Goal: Information Seeking & Learning: Learn about a topic

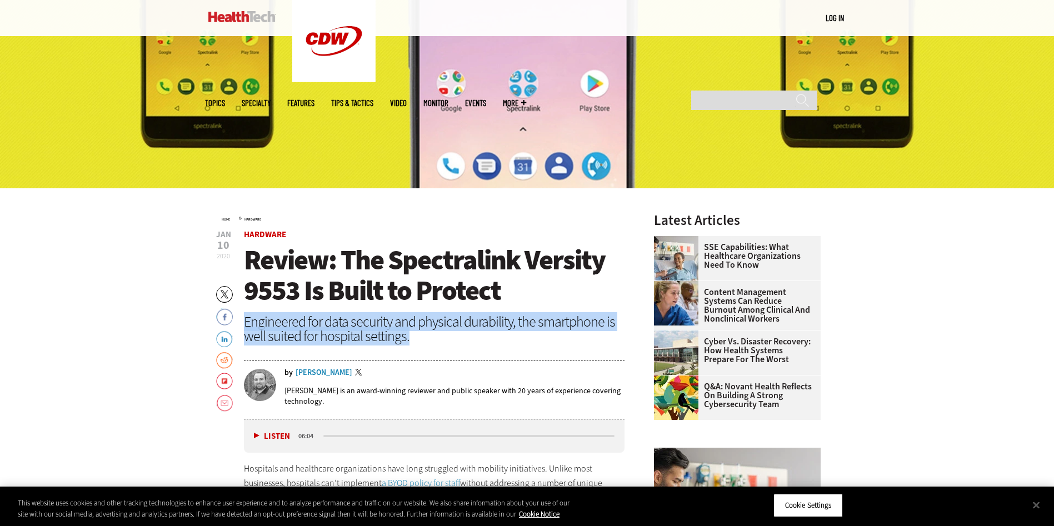
drag, startPoint x: 0, startPoint y: 0, endPoint x: 238, endPoint y: 320, distance: 398.6
drag, startPoint x: 239, startPoint y: 320, endPoint x: 450, endPoint y: 340, distance: 212.1
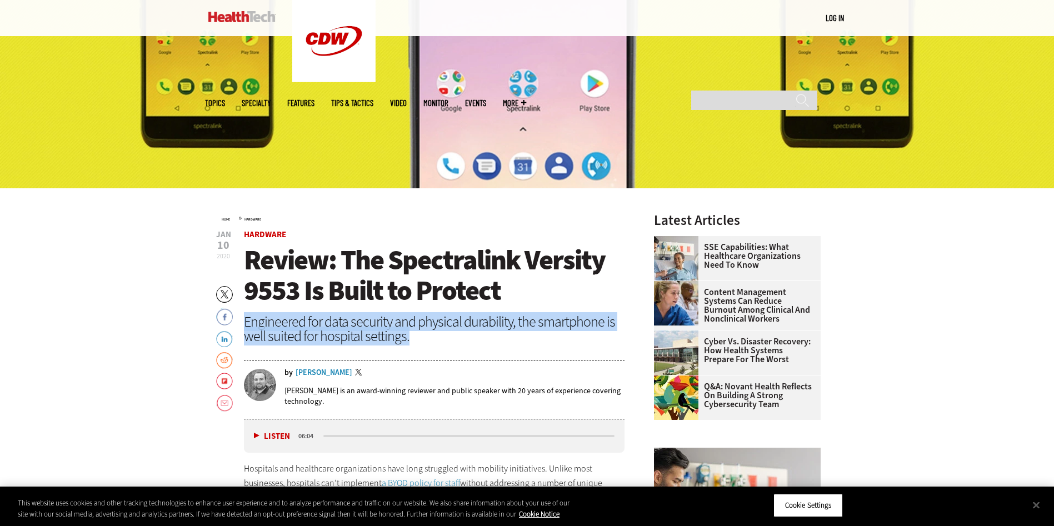
click at [450, 340] on div "Engineered for data security and physical durability, the smartphone is well su…" at bounding box center [434, 329] width 381 height 29
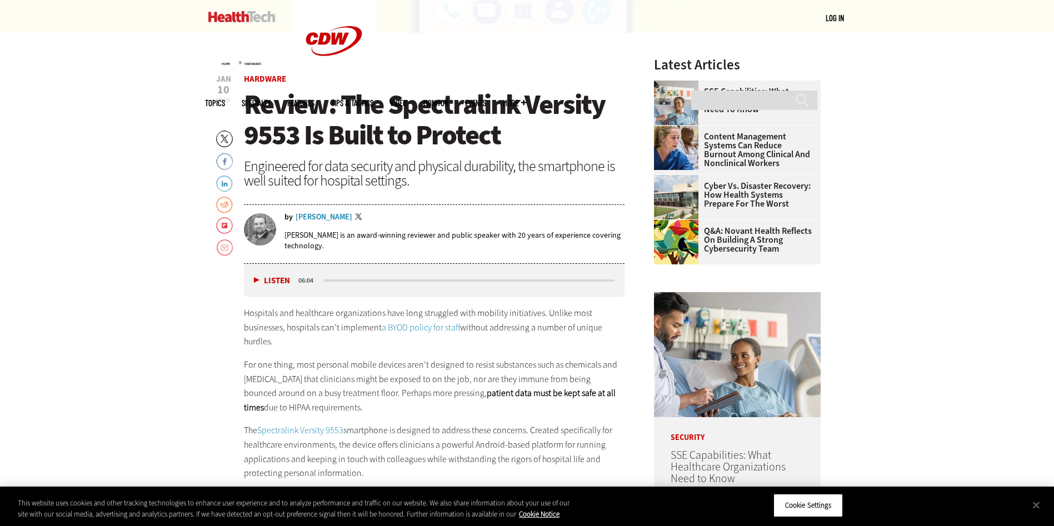
scroll to position [445, 0]
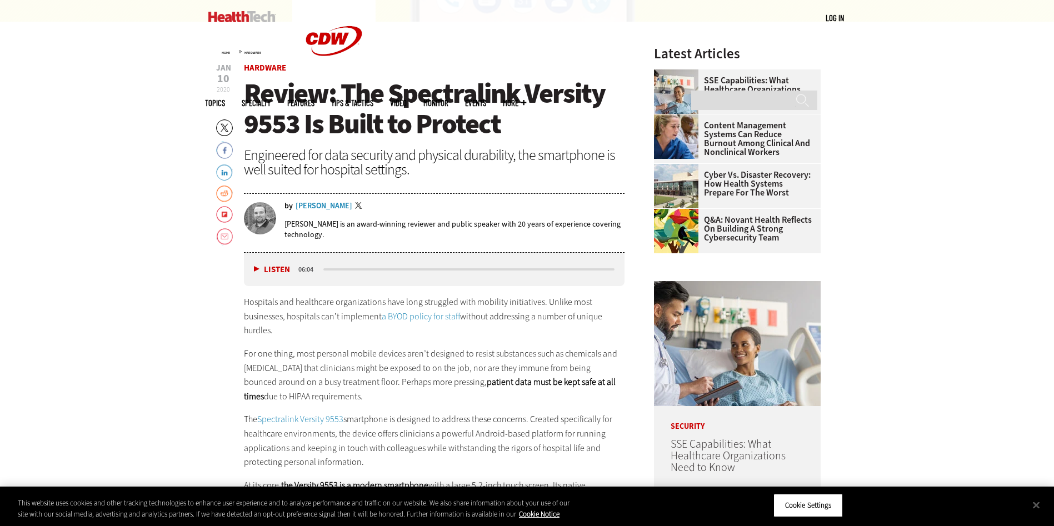
drag, startPoint x: 413, startPoint y: 351, endPoint x: 406, endPoint y: 400, distance: 49.4
click at [406, 400] on p "For one thing, most personal mobile devices aren’t designed to resist substance…" at bounding box center [434, 375] width 381 height 57
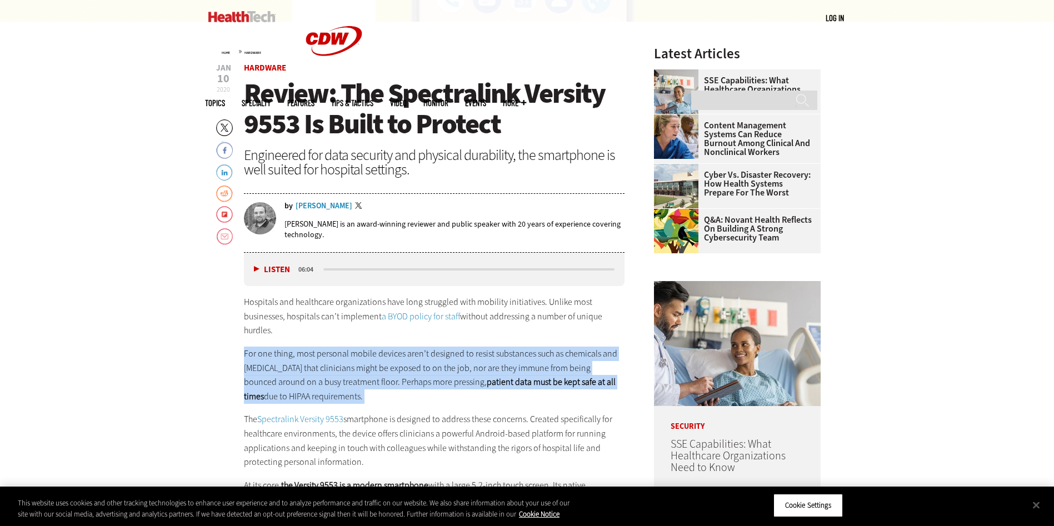
drag, startPoint x: 406, startPoint y: 400, endPoint x: 243, endPoint y: 352, distance: 170.2
drag, startPoint x: 243, startPoint y: 352, endPoint x: 343, endPoint y: 401, distance: 111.3
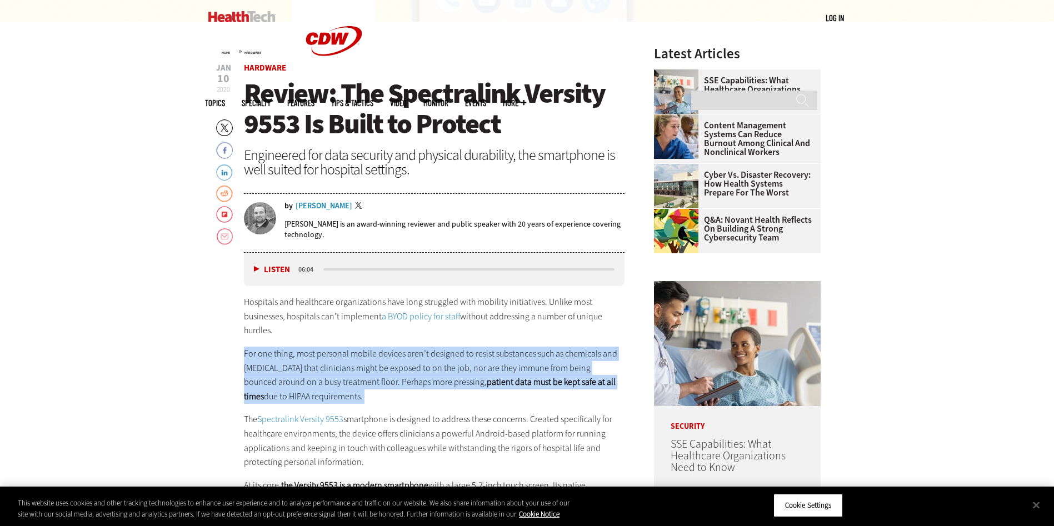
click at [343, 401] on p "For one thing, most personal mobile devices aren’t designed to resist substance…" at bounding box center [434, 375] width 381 height 57
drag, startPoint x: 343, startPoint y: 401, endPoint x: 224, endPoint y: 353, distance: 127.4
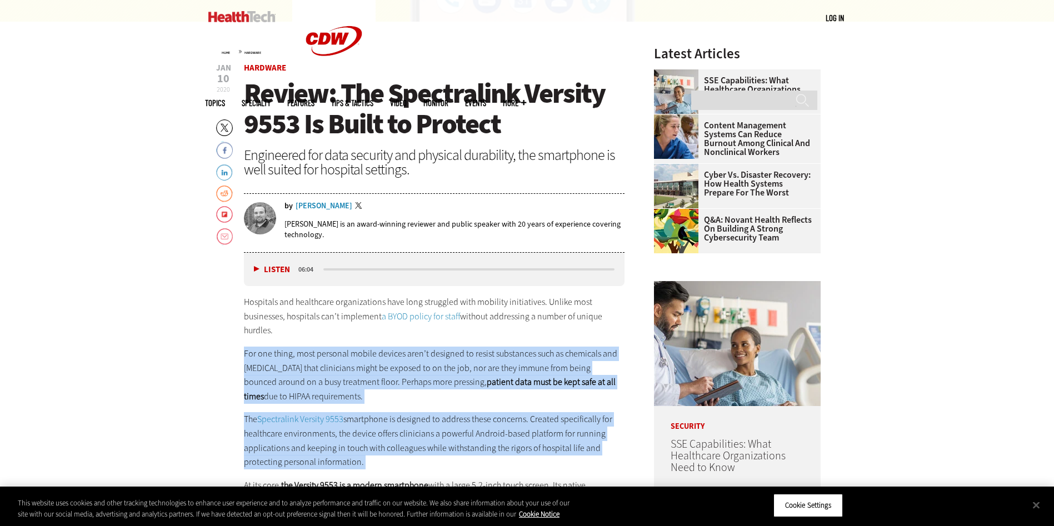
drag, startPoint x: 224, startPoint y: 353, endPoint x: 406, endPoint y: 468, distance: 214.3
click at [406, 468] on p "The Spectralink Versity 9553 smartphone is designed to address these concerns. …" at bounding box center [434, 440] width 381 height 57
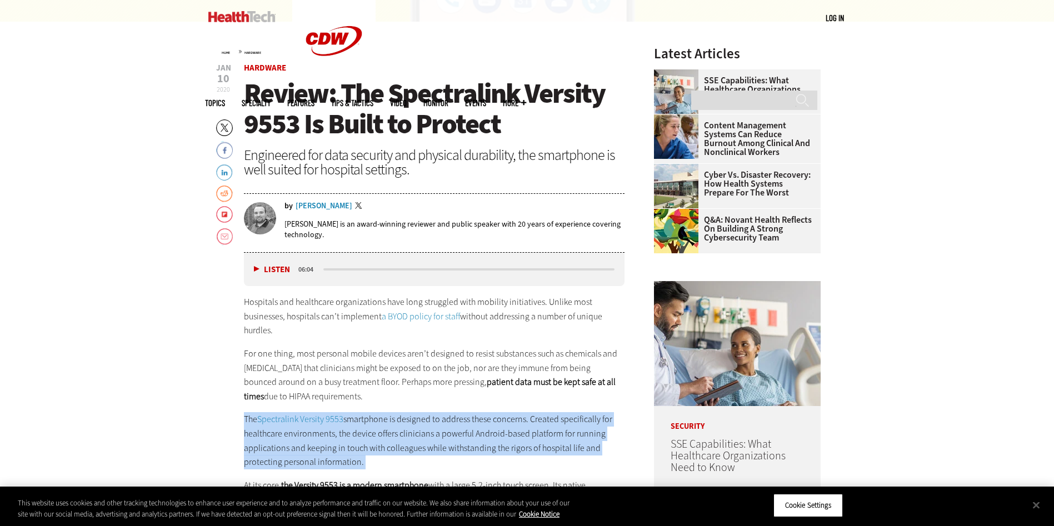
drag, startPoint x: 406, startPoint y: 468, endPoint x: 246, endPoint y: 410, distance: 169.6
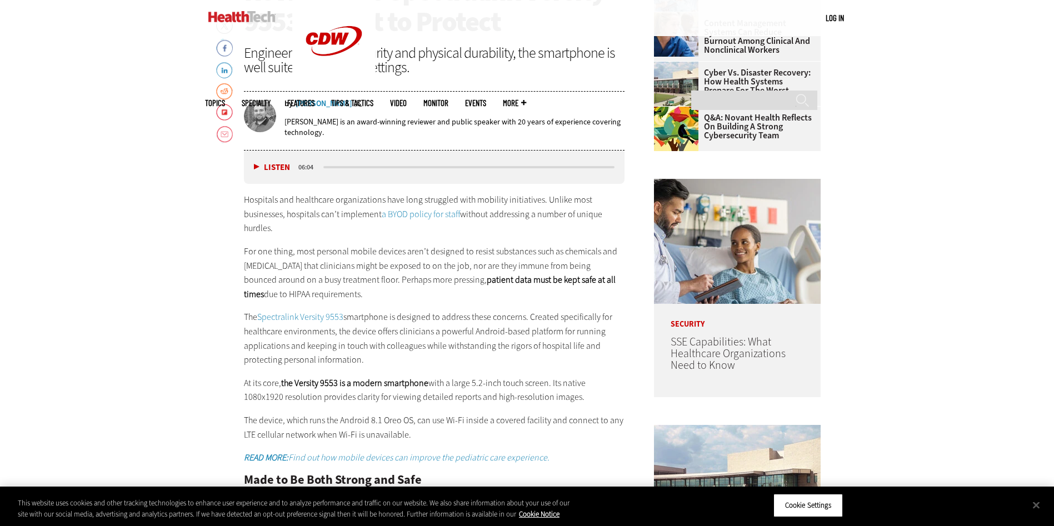
scroll to position [556, 0]
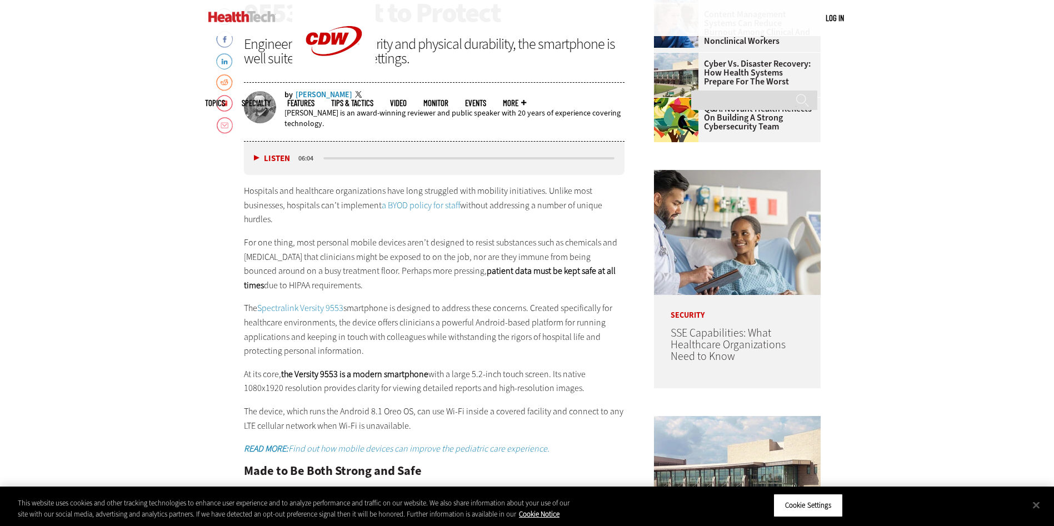
drag, startPoint x: 244, startPoint y: 326, endPoint x: 376, endPoint y: 356, distance: 135.5
click at [376, 356] on p "The Spectralink Versity 9553 smartphone is designed to address these concerns. …" at bounding box center [434, 329] width 381 height 57
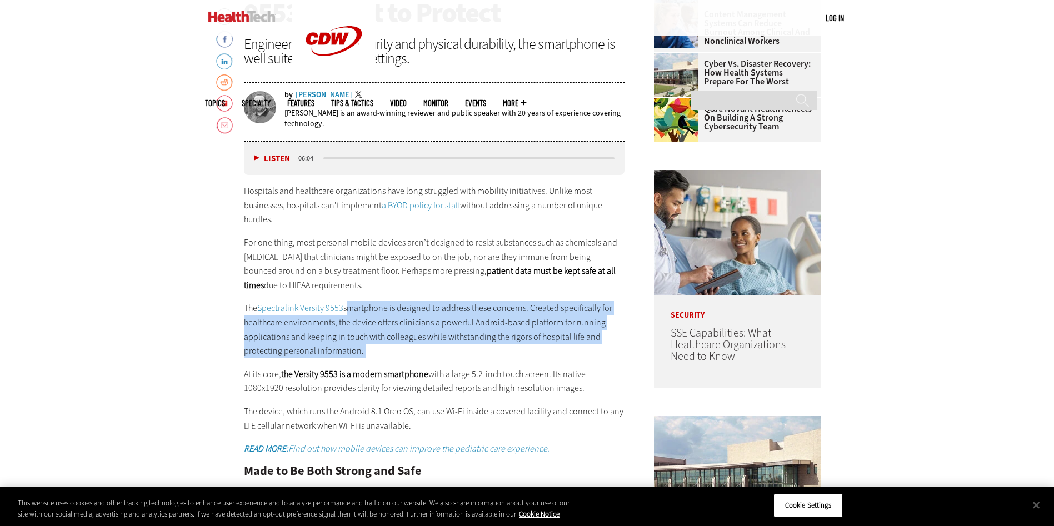
drag, startPoint x: 376, startPoint y: 356, endPoint x: 373, endPoint y: 295, distance: 60.7
click at [373, 295] on div "Hospitals and healthcare organizations have long struggled with mobility initia…" at bounding box center [434, 462] width 381 height 556
drag, startPoint x: 373, startPoint y: 295, endPoint x: 380, endPoint y: 350, distance: 55.5
click at [380, 350] on div "Hospitals and healthcare organizations have long struggled with mobility initia…" at bounding box center [434, 462] width 381 height 556
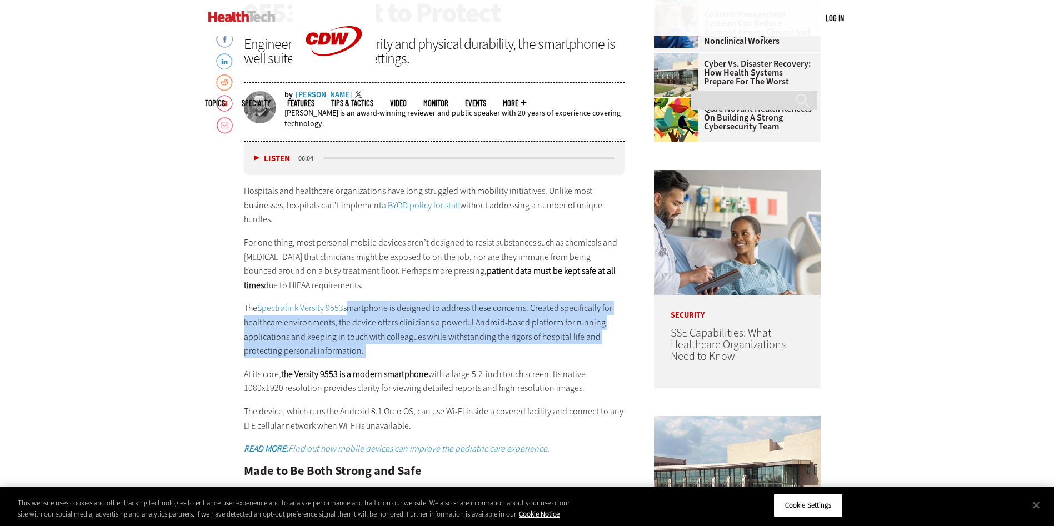
click at [380, 350] on p "The Spectralink Versity 9553 smartphone is designed to address these concerns. …" at bounding box center [434, 329] width 381 height 57
drag, startPoint x: 380, startPoint y: 350, endPoint x: 451, endPoint y: 421, distance: 100.6
click at [451, 421] on div "Hospitals and healthcare organizations have long struggled with mobility initia…" at bounding box center [434, 462] width 381 height 556
click at [451, 421] on p "The device, which runs the Android 8.1 Oreo OS, can use Wi-Fi inside a covered …" at bounding box center [434, 419] width 381 height 28
drag, startPoint x: 451, startPoint y: 421, endPoint x: 414, endPoint y: 357, distance: 74.4
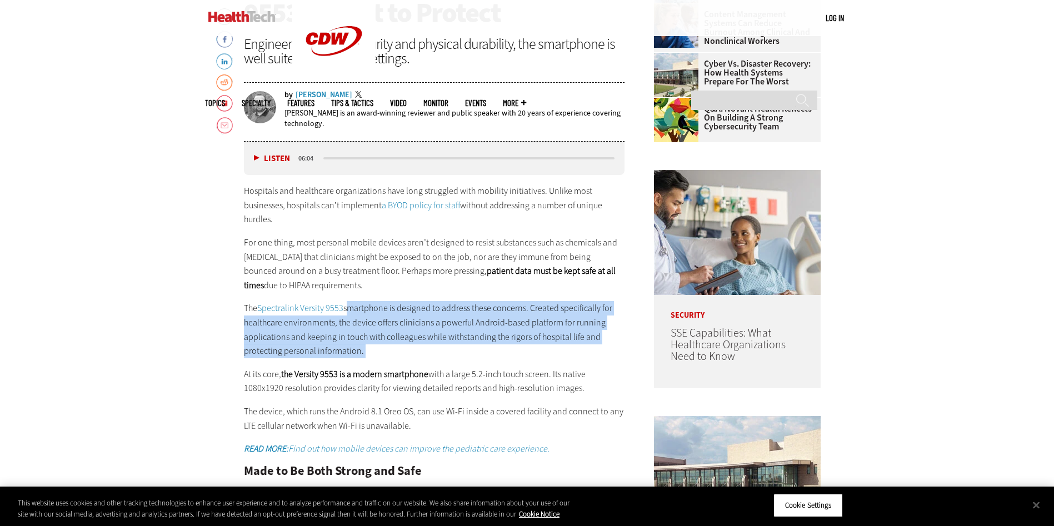
click at [414, 357] on div "Hospitals and healthcare organizations have long struggled with mobility initia…" at bounding box center [434, 462] width 381 height 556
click at [414, 357] on p "The Spectralink Versity 9553 smartphone is designed to address these concerns. …" at bounding box center [434, 329] width 381 height 57
drag, startPoint x: 414, startPoint y: 357, endPoint x: 422, endPoint y: 425, distance: 68.8
click at [422, 425] on div "Hospitals and healthcare organizations have long struggled with mobility initia…" at bounding box center [434, 462] width 381 height 556
click at [422, 425] on p "The device, which runs the Android 8.1 Oreo OS, can use Wi-Fi inside a covered …" at bounding box center [434, 419] width 381 height 28
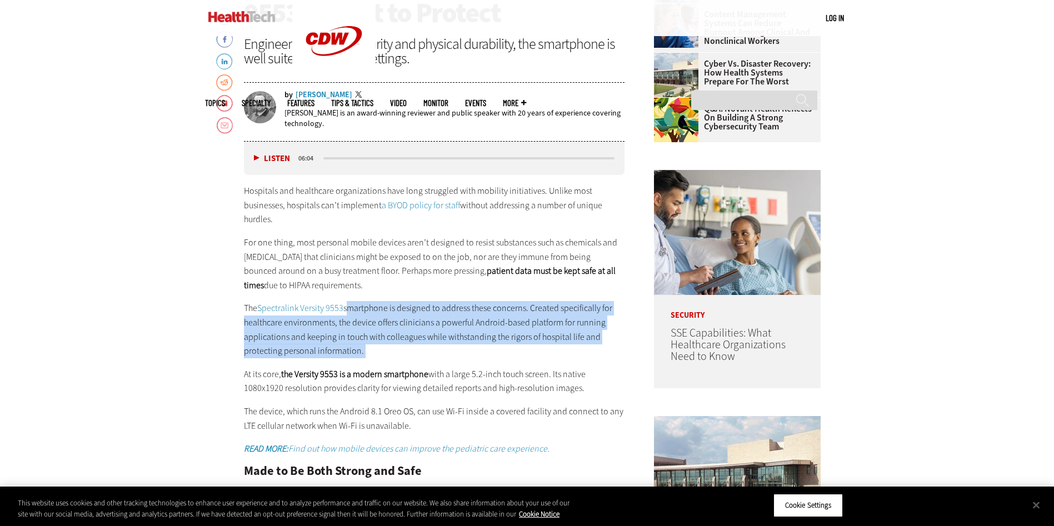
drag, startPoint x: 422, startPoint y: 425, endPoint x: 398, endPoint y: 352, distance: 77.0
click at [398, 352] on div "Hospitals and healthcare organizations have long struggled with mobility initia…" at bounding box center [434, 462] width 381 height 556
click at [398, 352] on p "The Spectralink Versity 9553 smartphone is designed to address these concerns. …" at bounding box center [434, 329] width 381 height 57
drag, startPoint x: 398, startPoint y: 352, endPoint x: 430, endPoint y: 427, distance: 81.7
click at [430, 427] on div "Hospitals and healthcare organizations have long struggled with mobility initia…" at bounding box center [434, 462] width 381 height 556
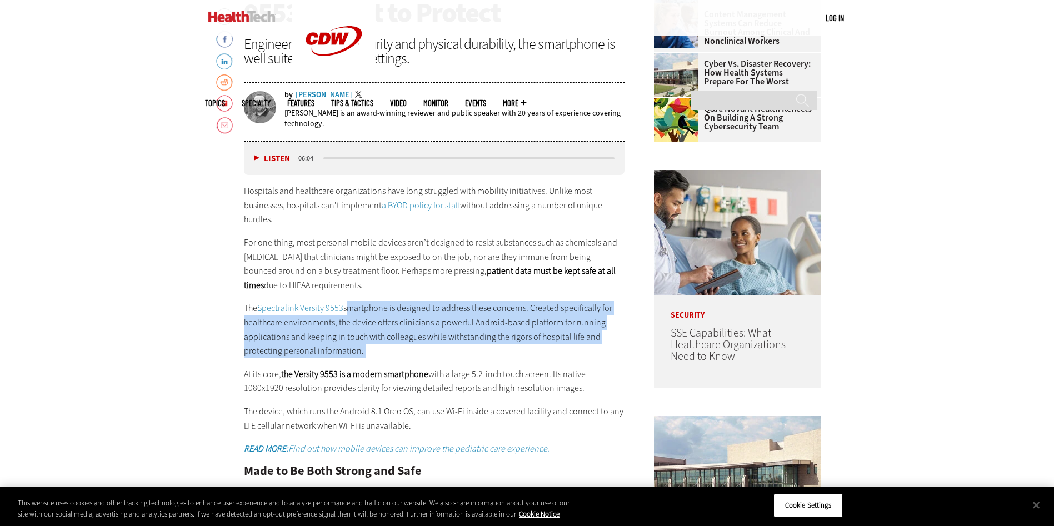
click at [430, 427] on p "The device, which runs the Android 8.1 Oreo OS, can use Wi-Fi inside a covered …" at bounding box center [434, 419] width 381 height 28
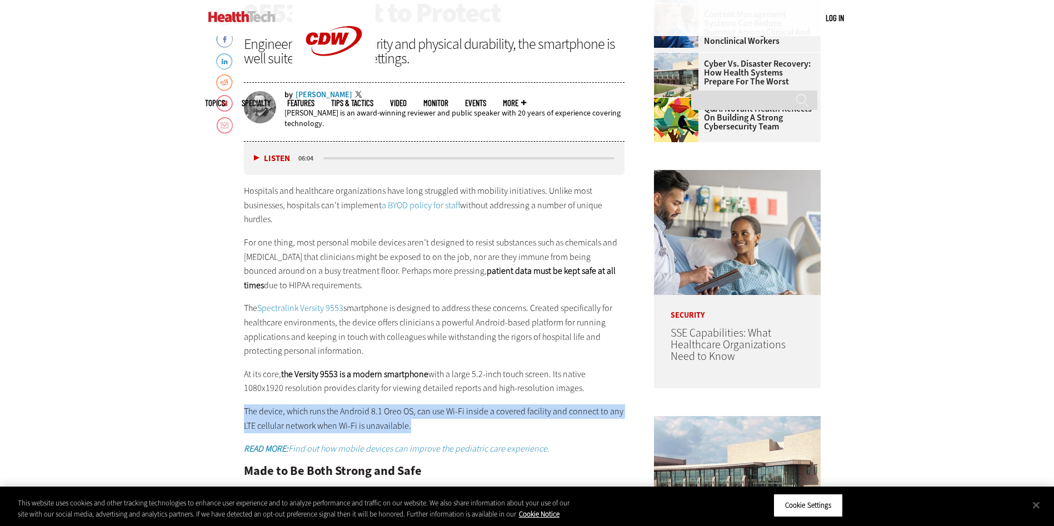
drag, startPoint x: 430, startPoint y: 427, endPoint x: 238, endPoint y: 412, distance: 192.3
drag, startPoint x: 238, startPoint y: 412, endPoint x: 415, endPoint y: 432, distance: 177.8
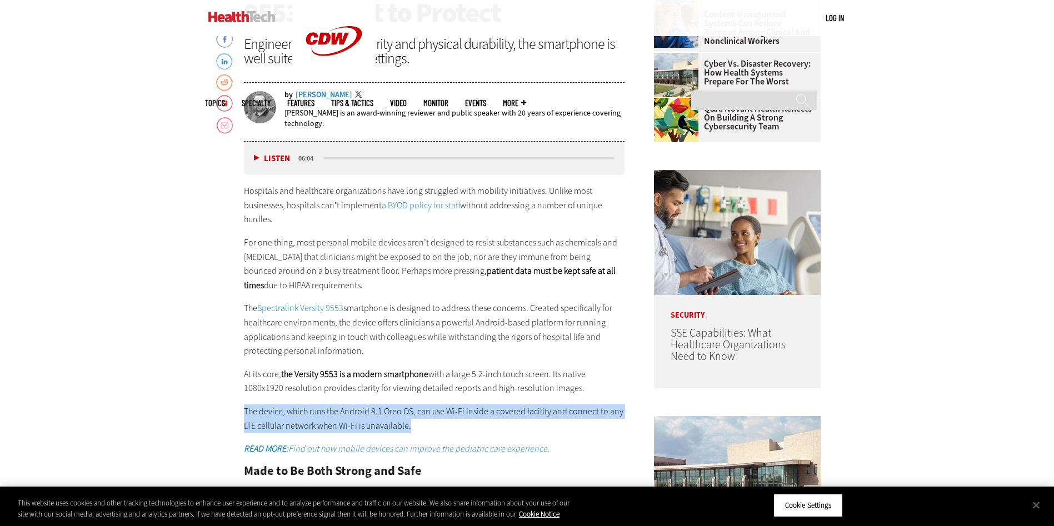
click at [415, 432] on p "The device, which runs the Android 8.1 Oreo OS, can use Wi-Fi inside a covered …" at bounding box center [434, 419] width 381 height 28
drag, startPoint x: 415, startPoint y: 432, endPoint x: 238, endPoint y: 409, distance: 178.2
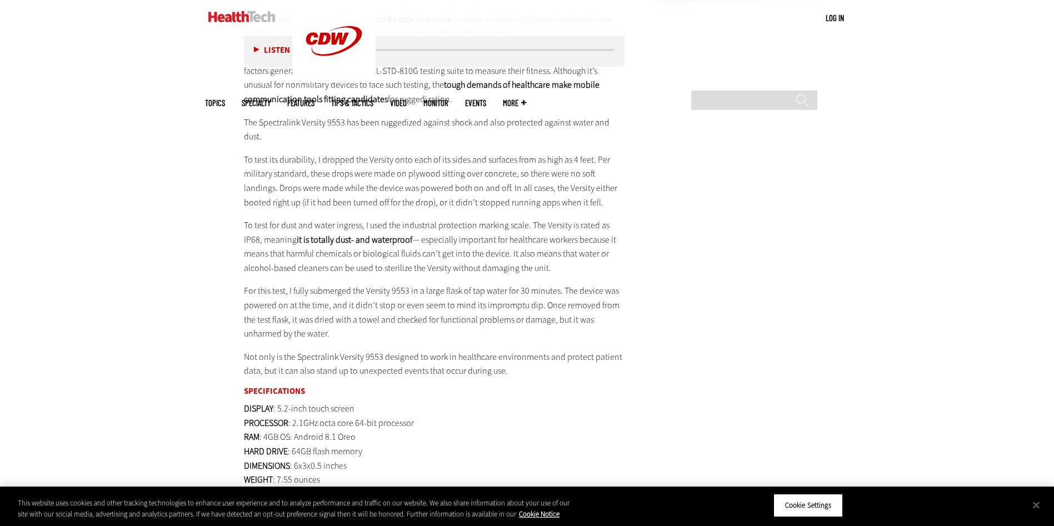
scroll to position [1611, 0]
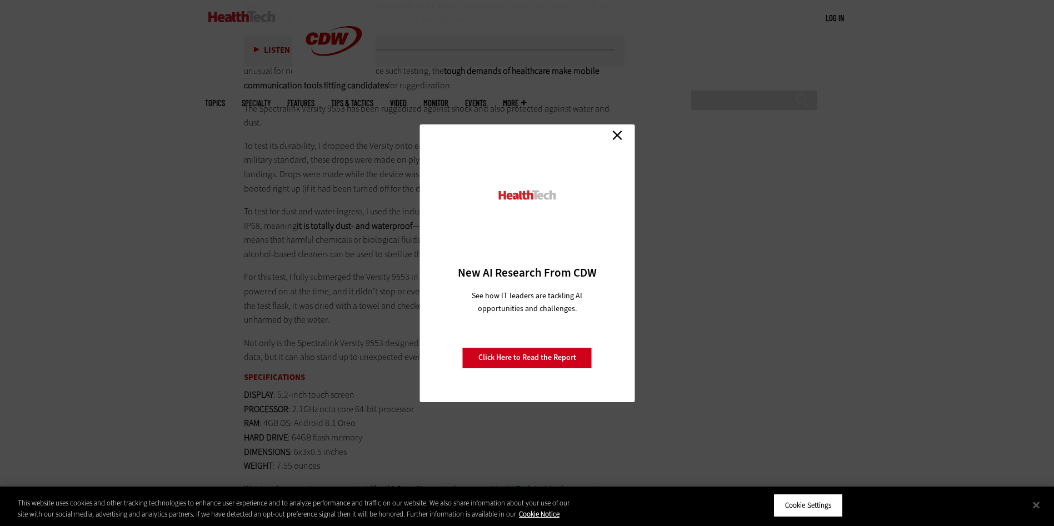
click at [616, 130] on link "Close" at bounding box center [617, 135] width 17 height 17
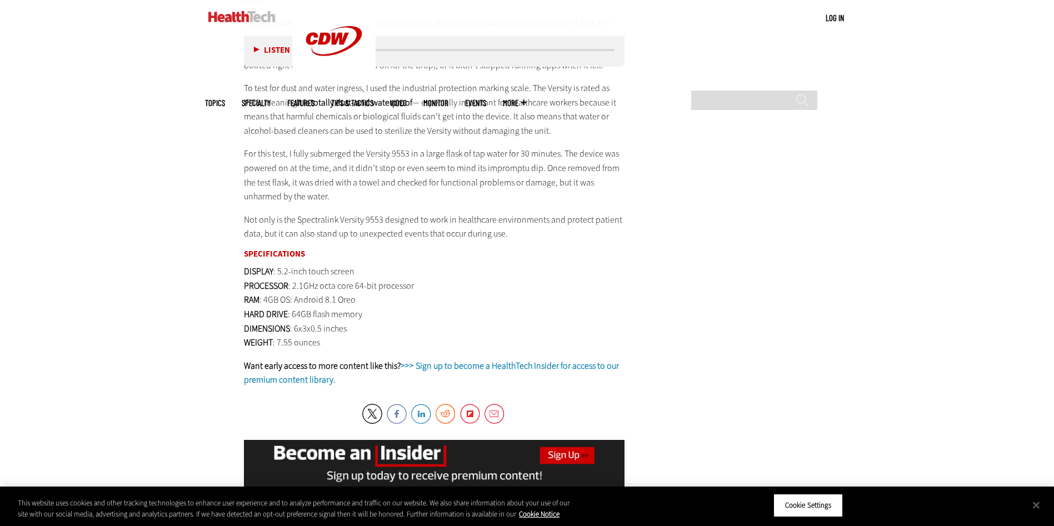
scroll to position [1889, 0]
